Goal: Task Accomplishment & Management: Complete application form

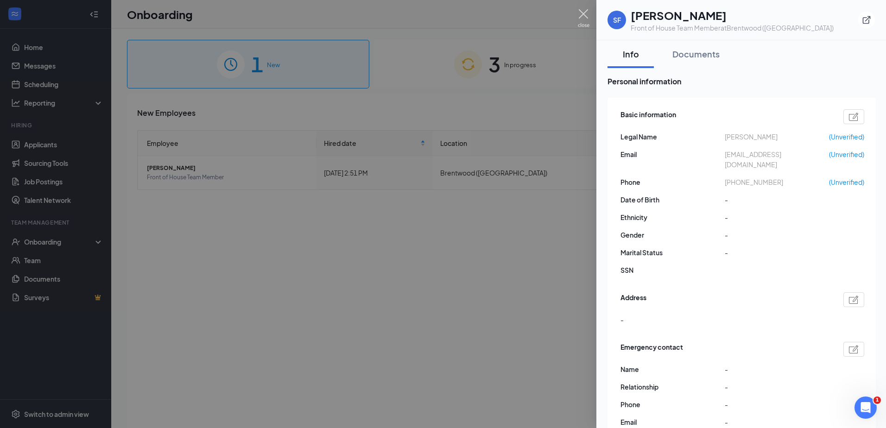
click at [579, 12] on img at bounding box center [584, 18] width 12 height 18
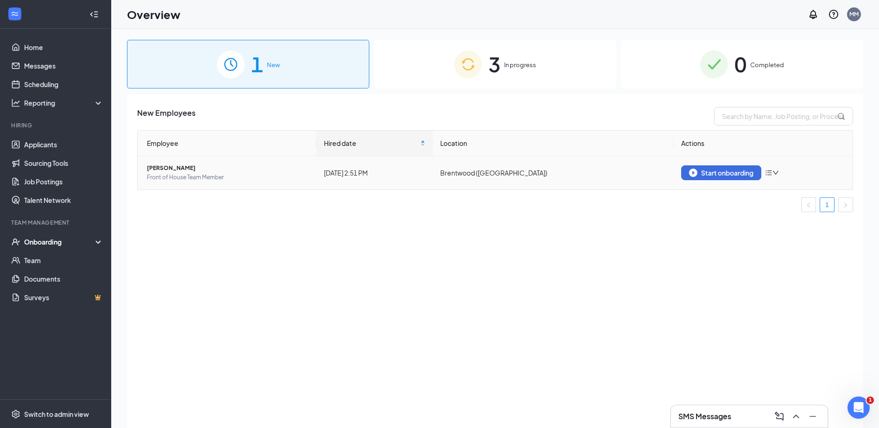
click at [777, 170] on icon "down" at bounding box center [775, 173] width 6 height 6
click at [717, 244] on div "New Employees Employee Hired date Location Actions [PERSON_NAME] Front of House…" at bounding box center [495, 272] width 736 height 357
click at [692, 171] on img "button" at bounding box center [693, 173] width 8 height 8
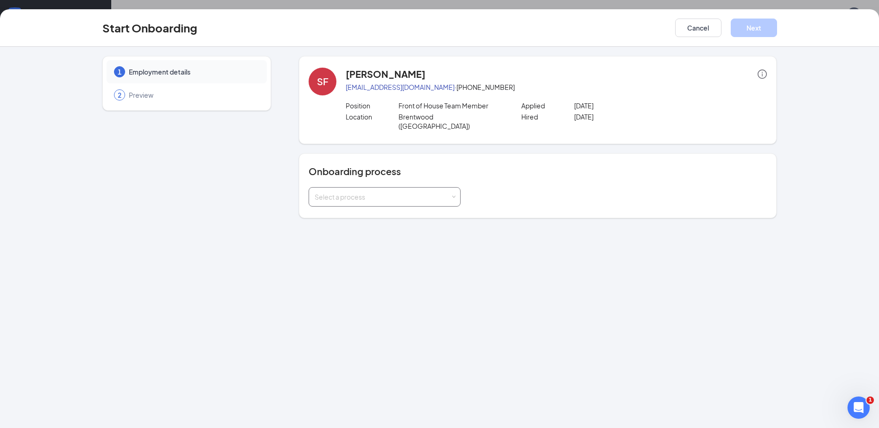
click at [348, 188] on div "Select a process" at bounding box center [384, 197] width 140 height 19
click at [341, 207] on span "Team Member Onboarding (English)" at bounding box center [366, 207] width 108 height 8
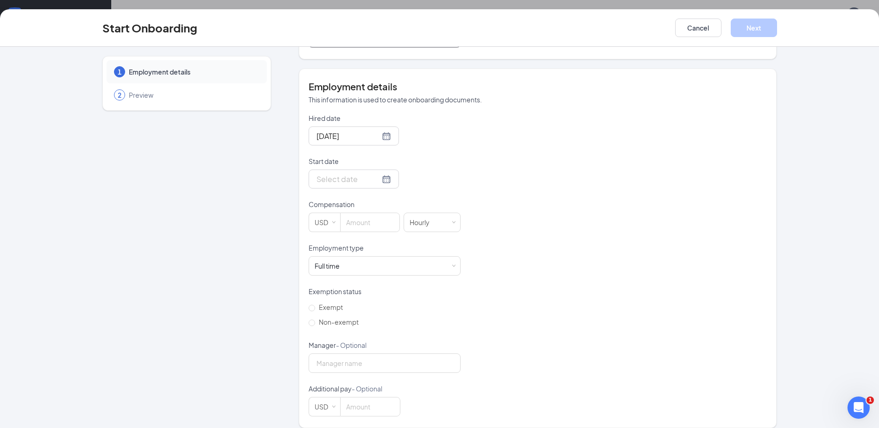
scroll to position [42, 0]
click at [869, 3] on div "Start Onboarding Cancel Next 1 Employment details 2 Preview SF [PERSON_NAME] [E…" at bounding box center [439, 214] width 879 height 428
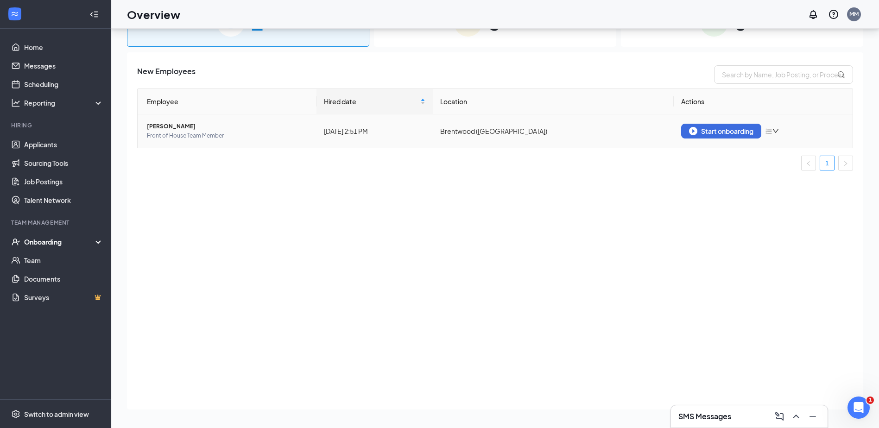
click at [177, 127] on span "[PERSON_NAME]" at bounding box center [228, 126] width 162 height 9
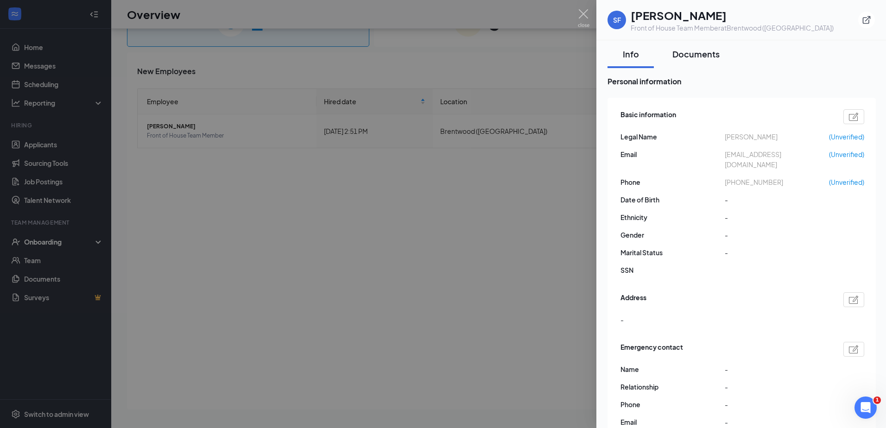
click at [698, 51] on div "Documents" at bounding box center [695, 54] width 47 height 12
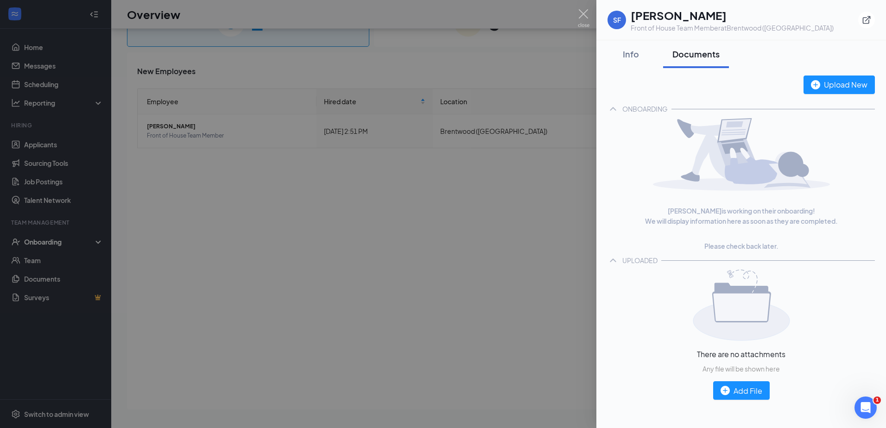
drag, startPoint x: 390, startPoint y: 270, endPoint x: 393, endPoint y: 258, distance: 13.0
click at [390, 270] on div at bounding box center [443, 214] width 886 height 428
